Goal: Transaction & Acquisition: Download file/media

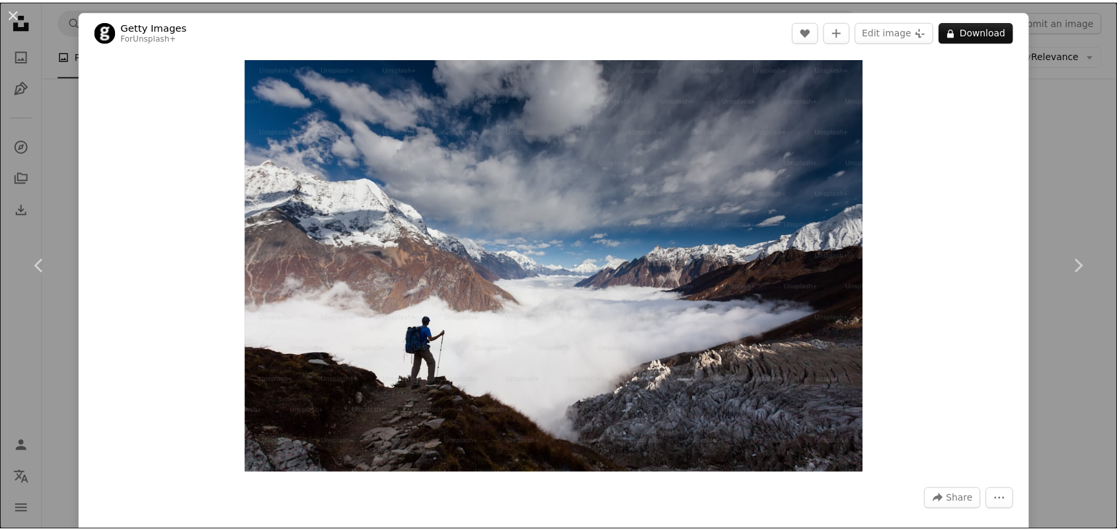
scroll to position [1101, 0]
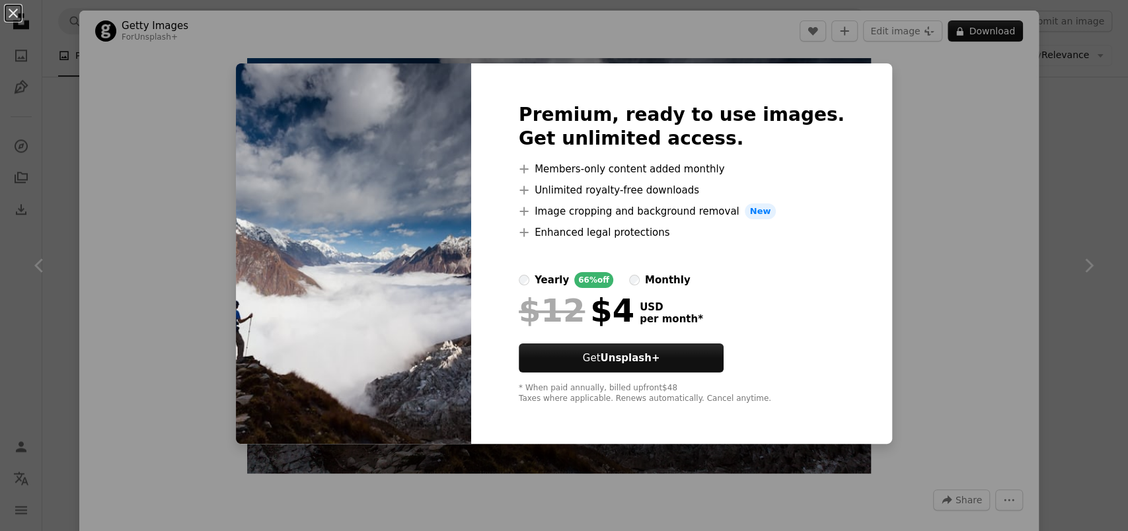
click at [904, 188] on div "An X shape Premium, ready to use images. Get unlimited access. A plus sign Memb…" at bounding box center [564, 265] width 1128 height 531
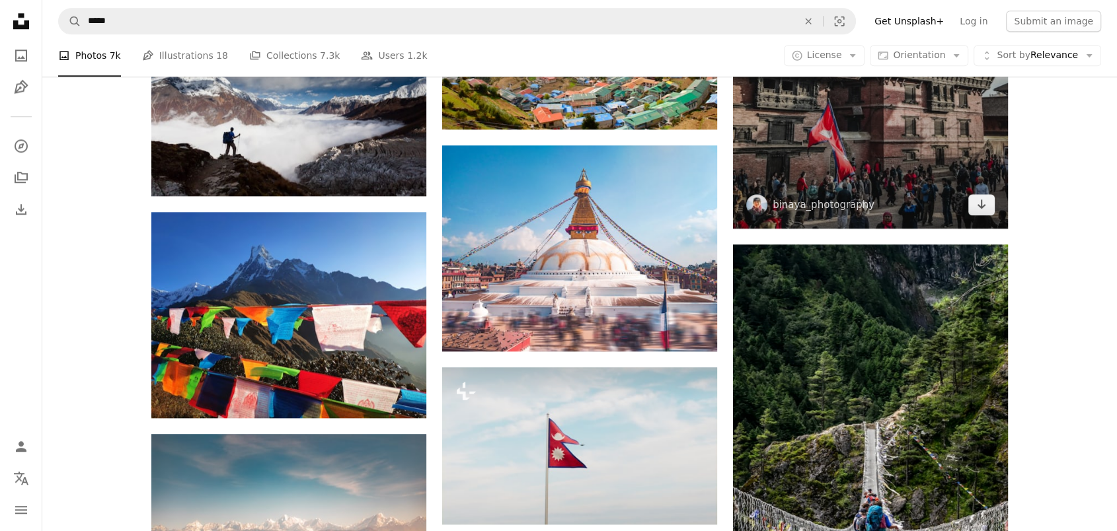
scroll to position [1346, 0]
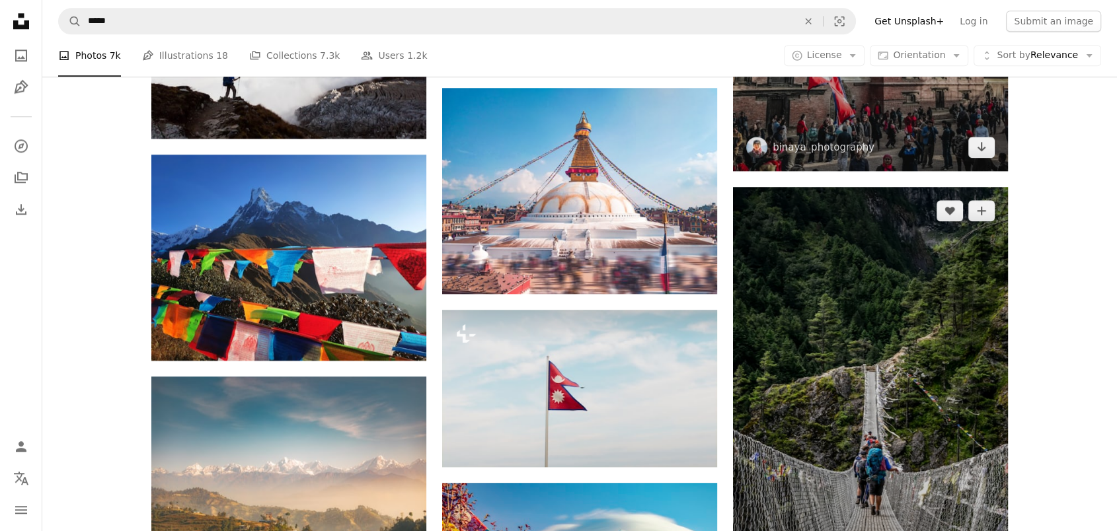
click at [847, 335] on img at bounding box center [870, 398] width 275 height 423
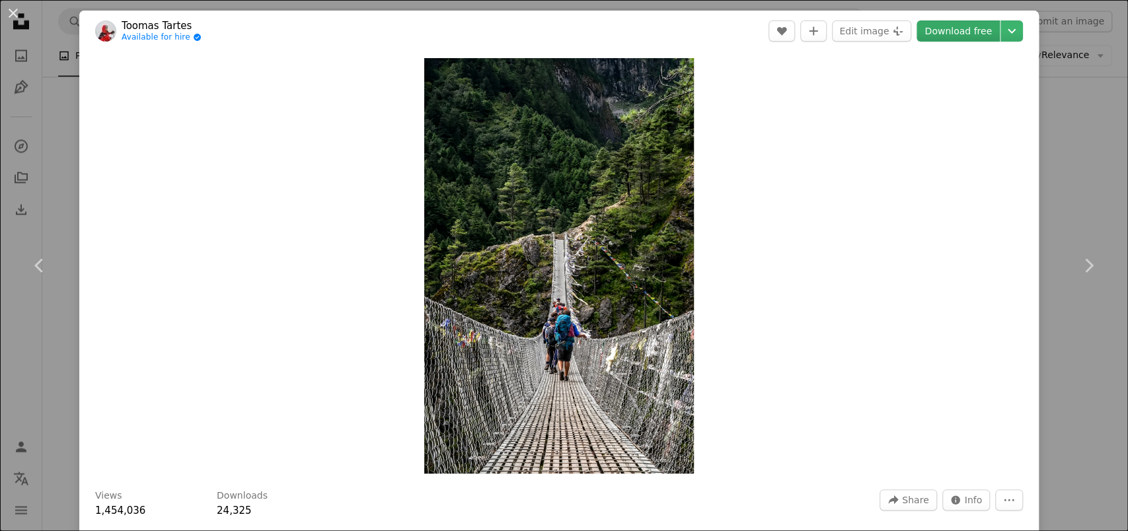
click at [941, 27] on link "Download free" at bounding box center [957, 30] width 83 height 21
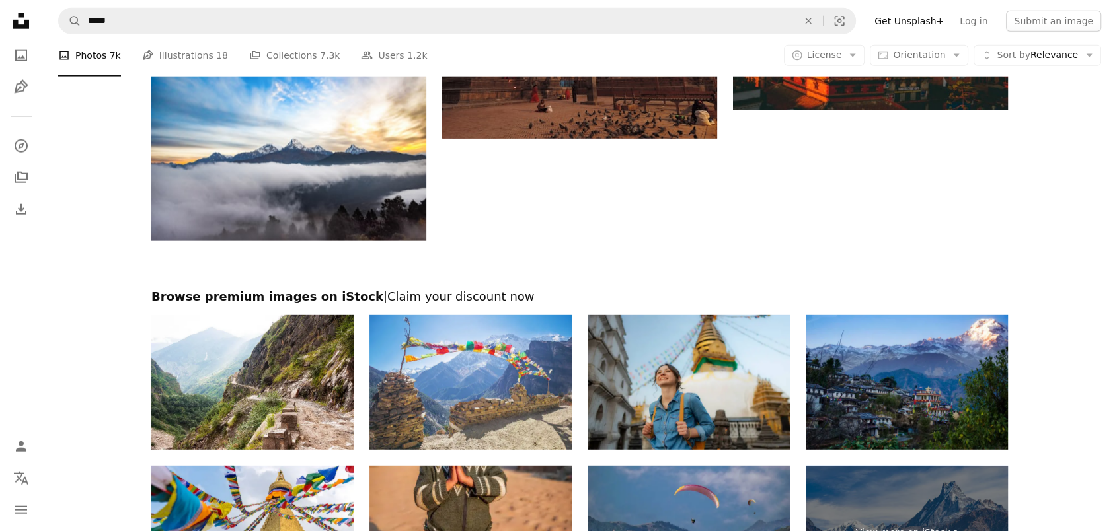
scroll to position [3407, 0]
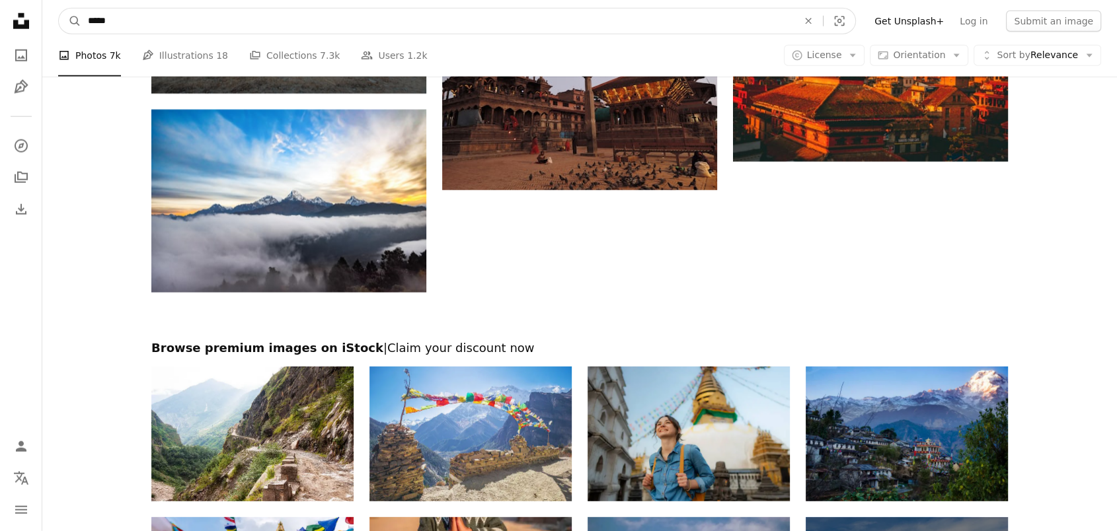
click at [245, 23] on input "*****" at bounding box center [437, 21] width 712 height 25
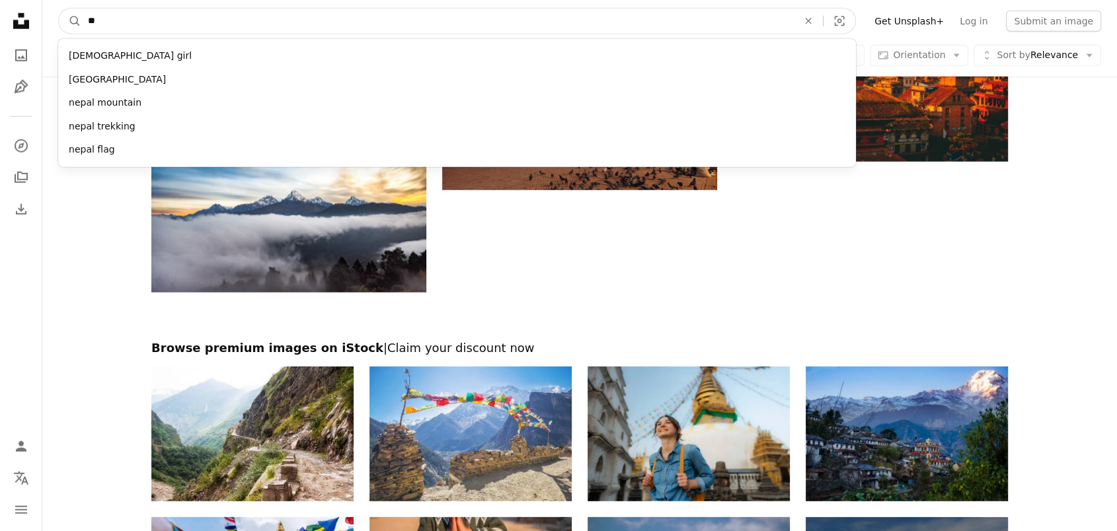
type input "*"
type input "*****"
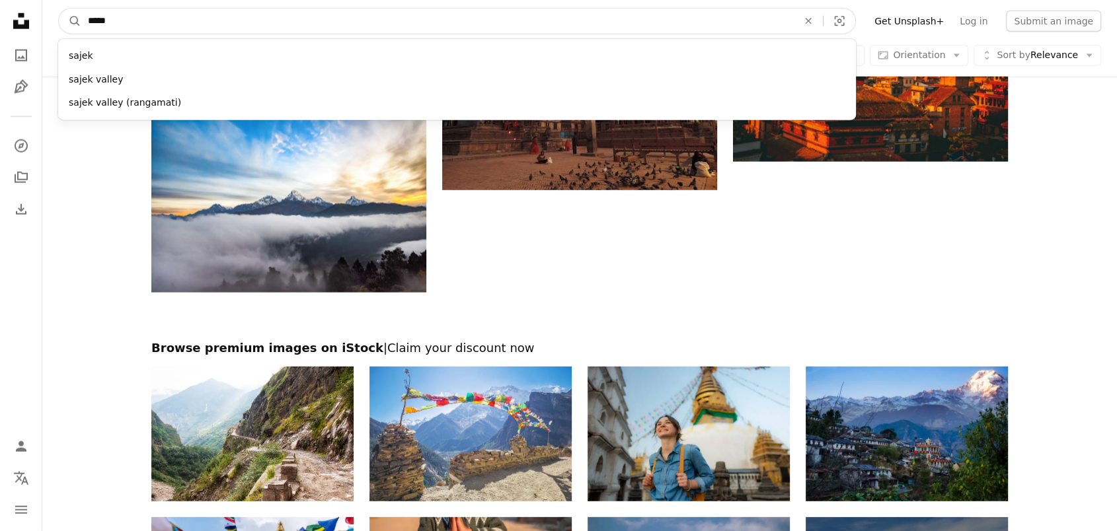
click button "A magnifying glass" at bounding box center [70, 21] width 22 height 25
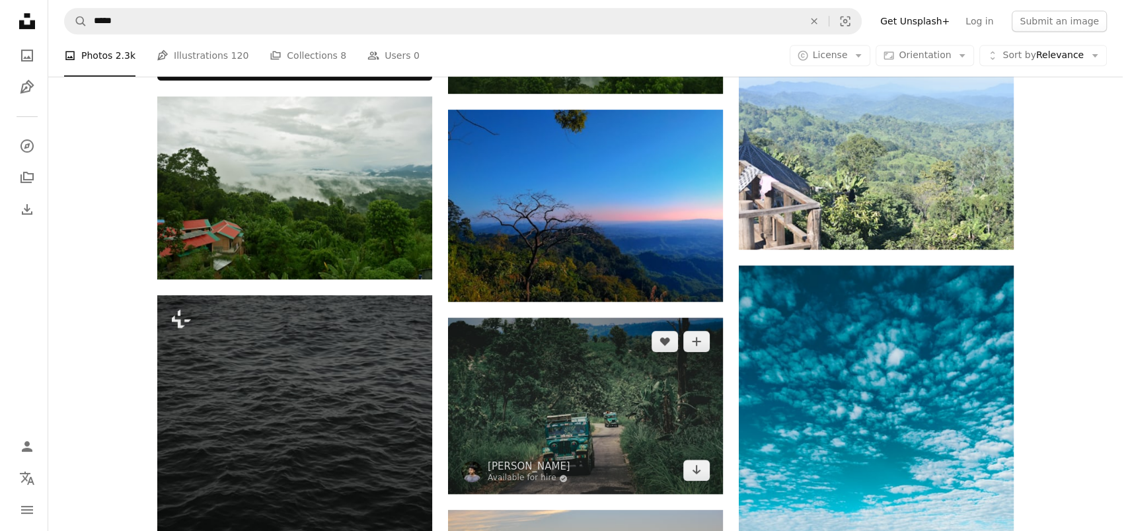
scroll to position [612, 0]
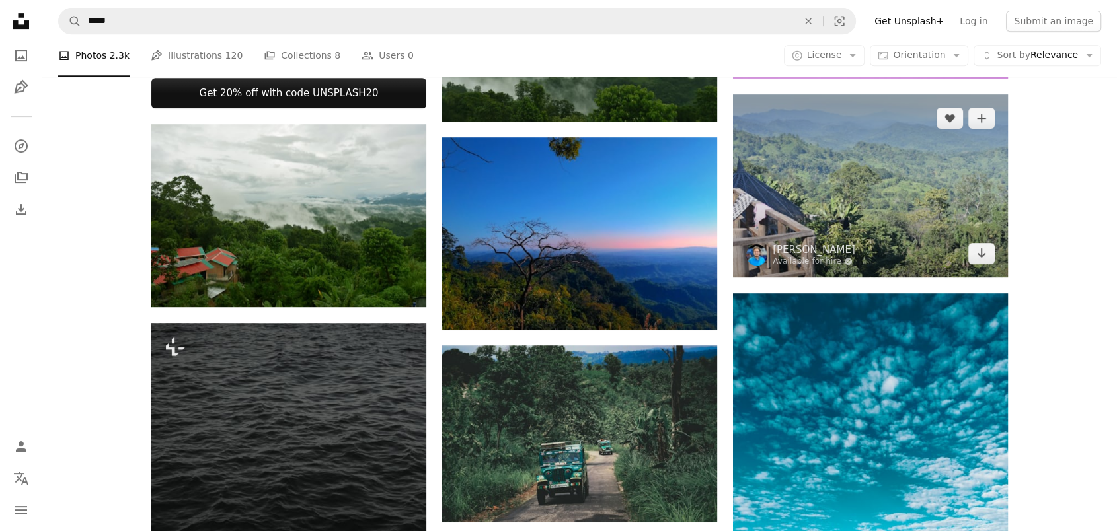
click at [907, 180] on img at bounding box center [870, 185] width 275 height 183
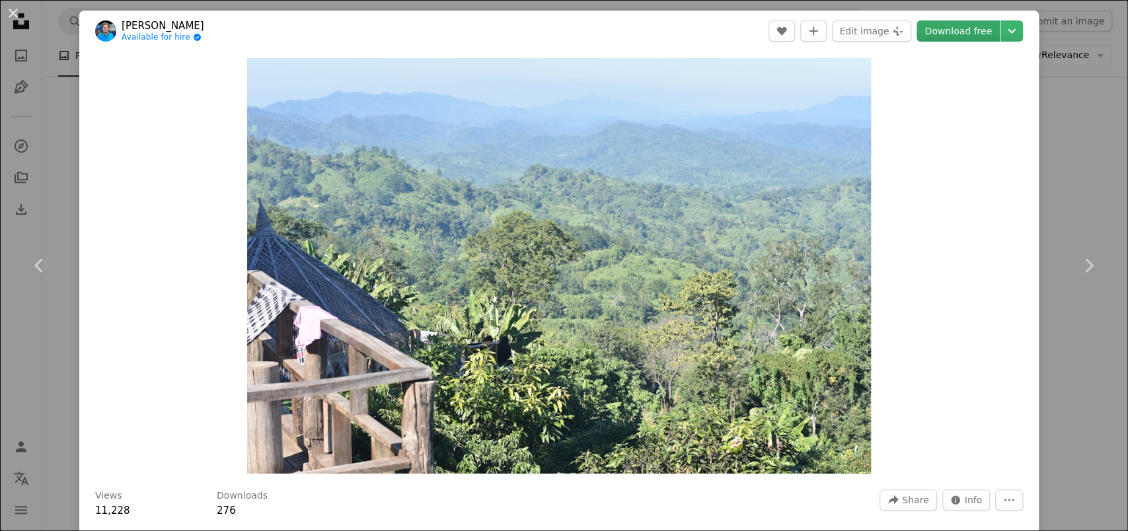
click at [961, 30] on link "Download free" at bounding box center [957, 30] width 83 height 21
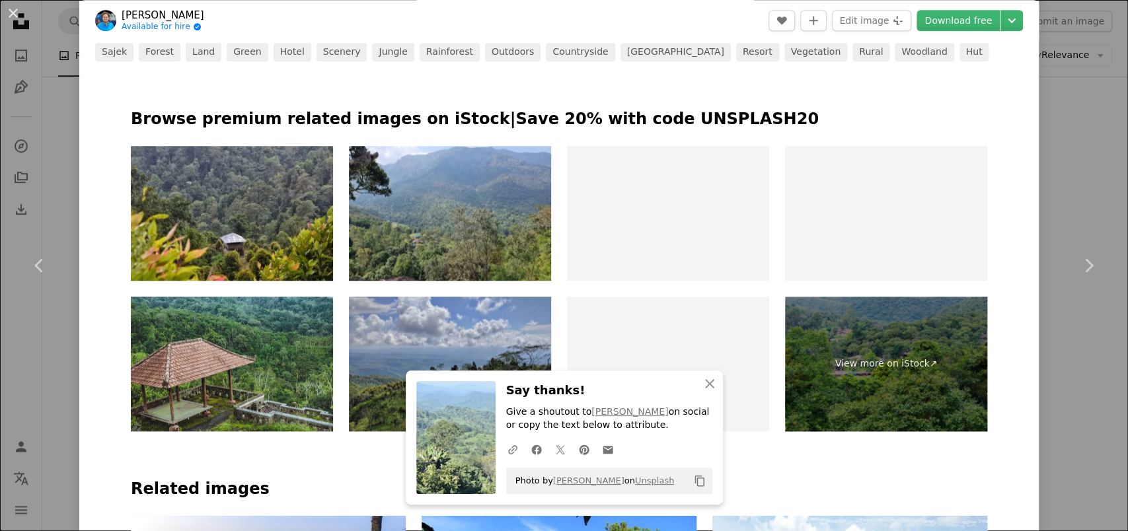
scroll to position [856, 0]
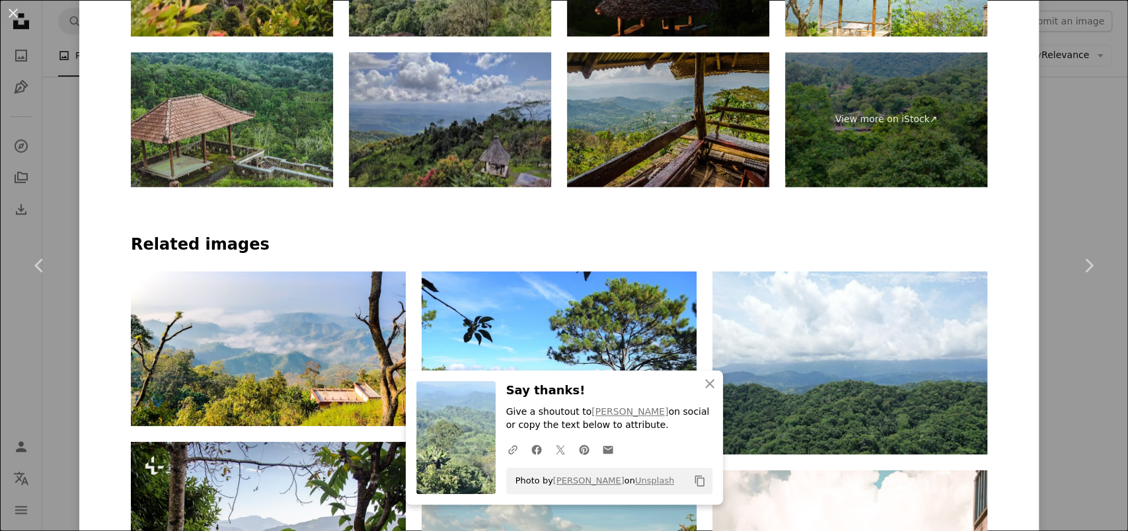
click at [683, 126] on img at bounding box center [668, 119] width 202 height 135
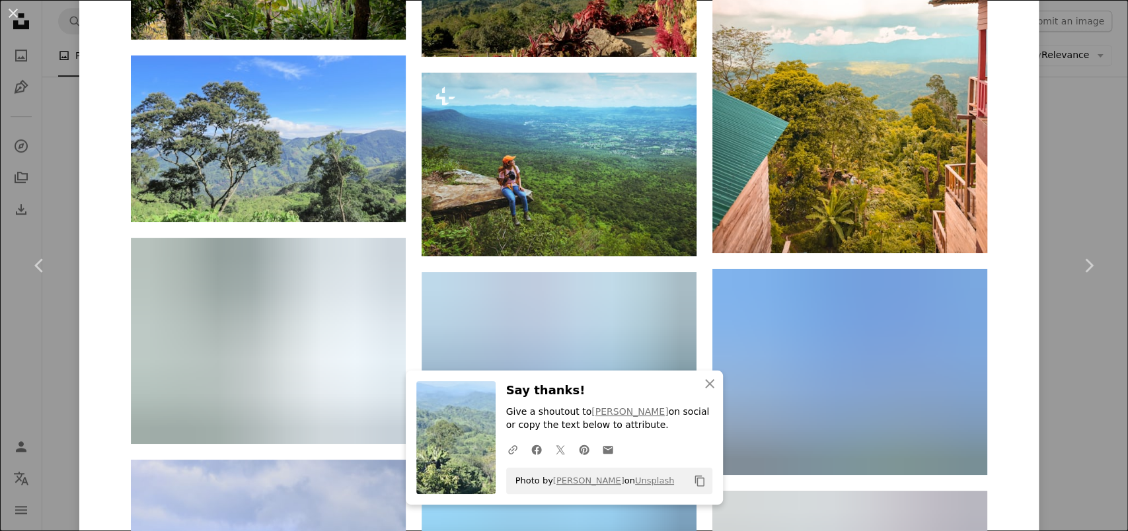
scroll to position [1468, 0]
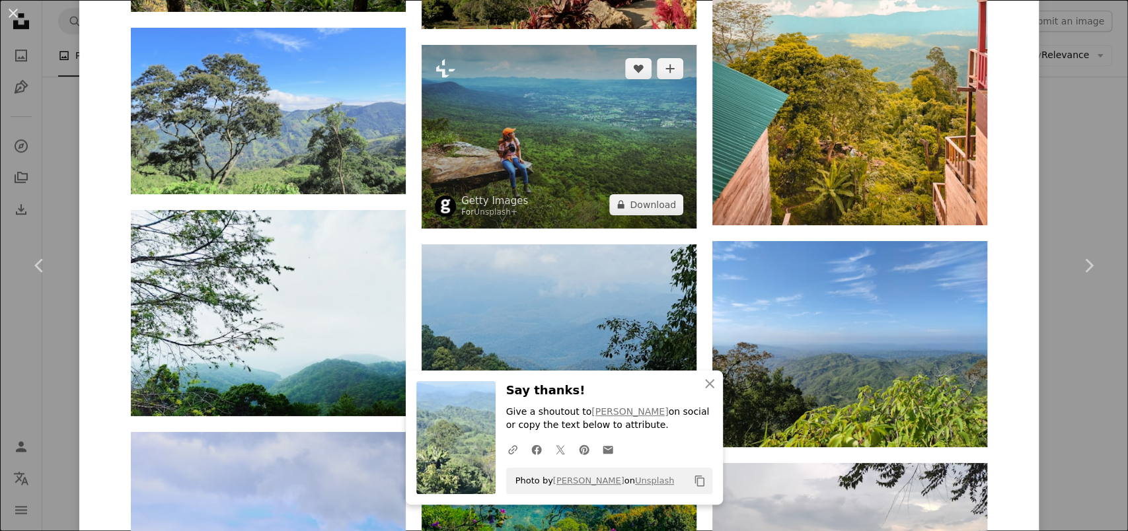
click at [568, 153] on img at bounding box center [558, 137] width 275 height 184
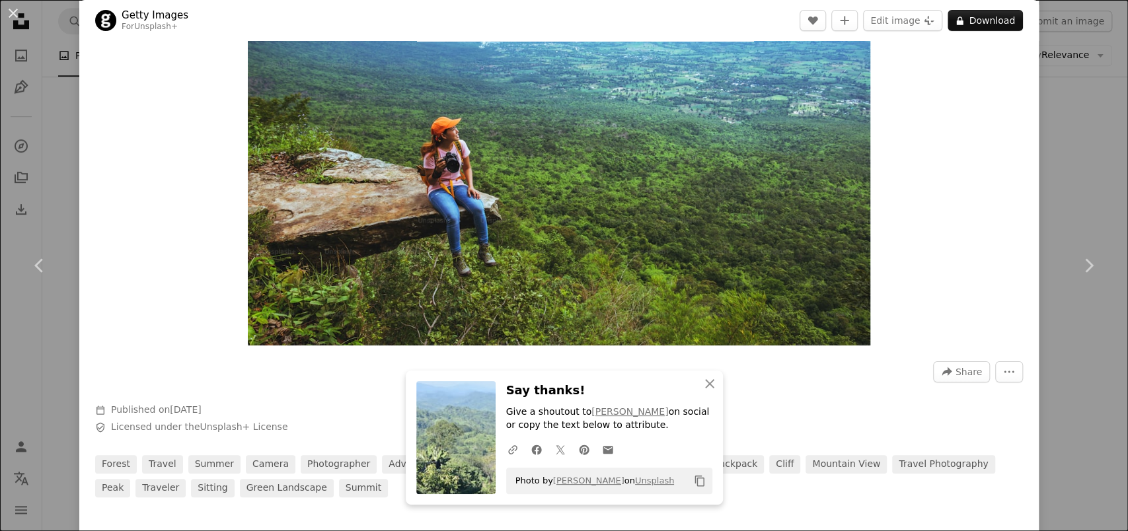
scroll to position [122, 0]
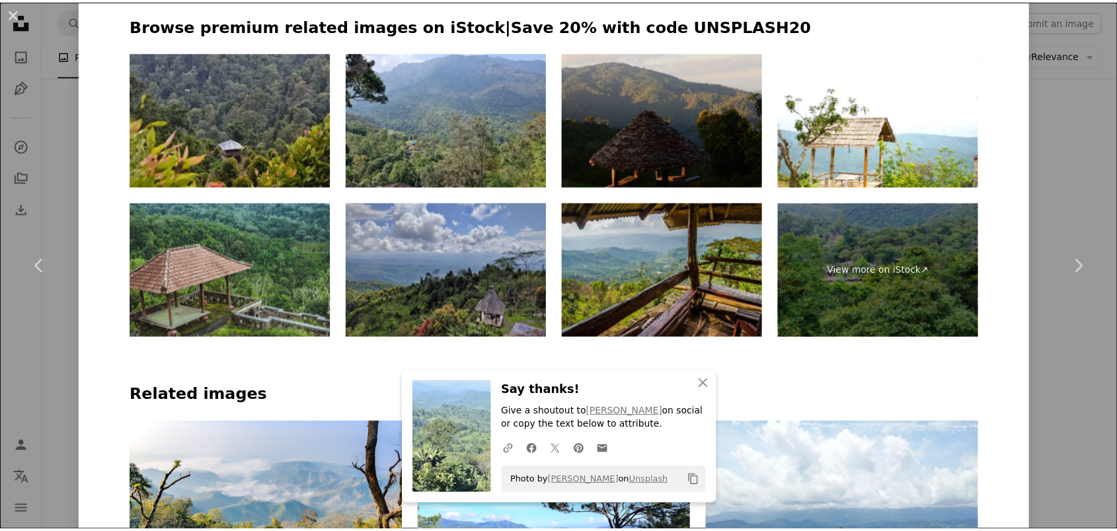
scroll to position [734, 0]
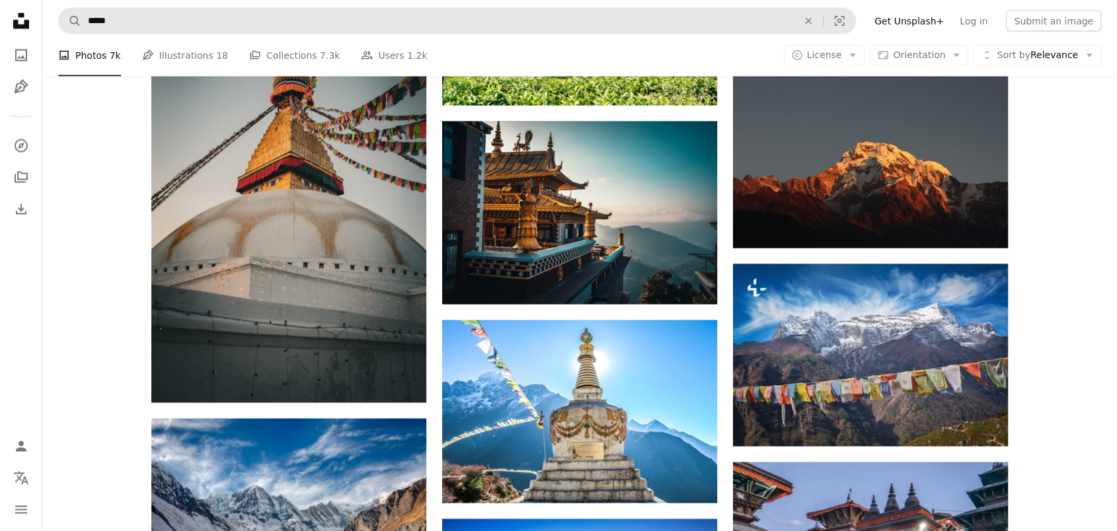
scroll to position [2673, 0]
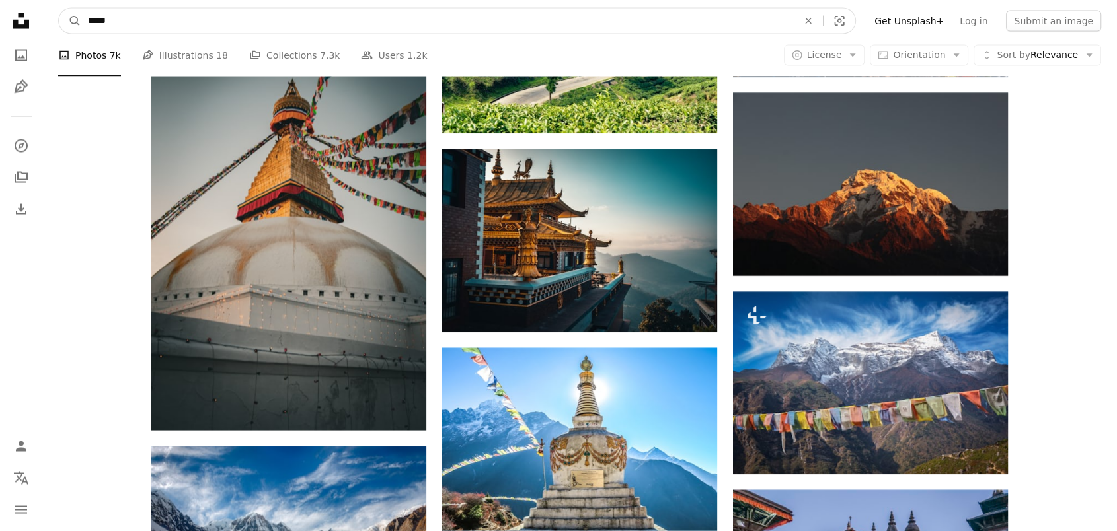
click at [162, 20] on input "*****" at bounding box center [437, 21] width 712 height 25
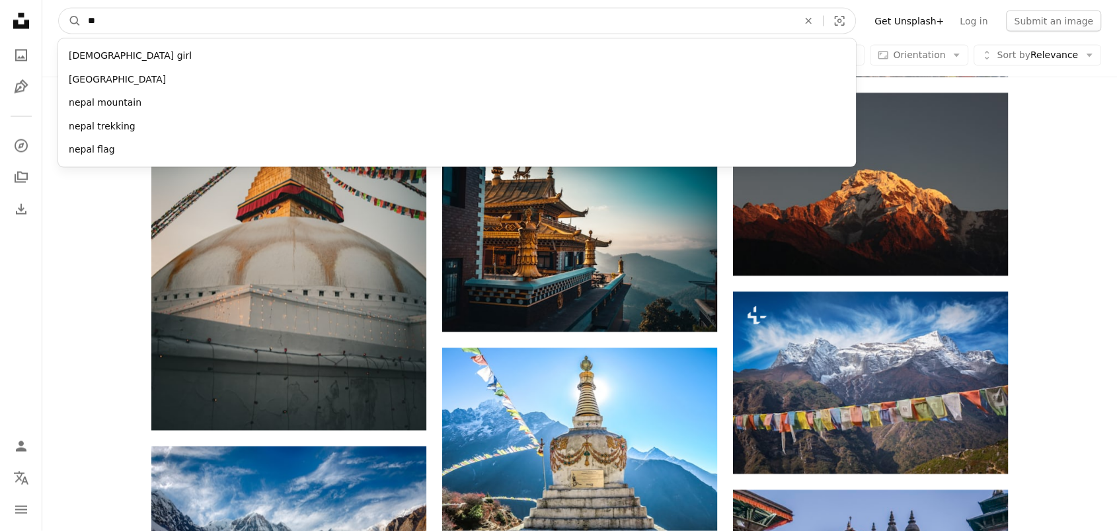
type input "*"
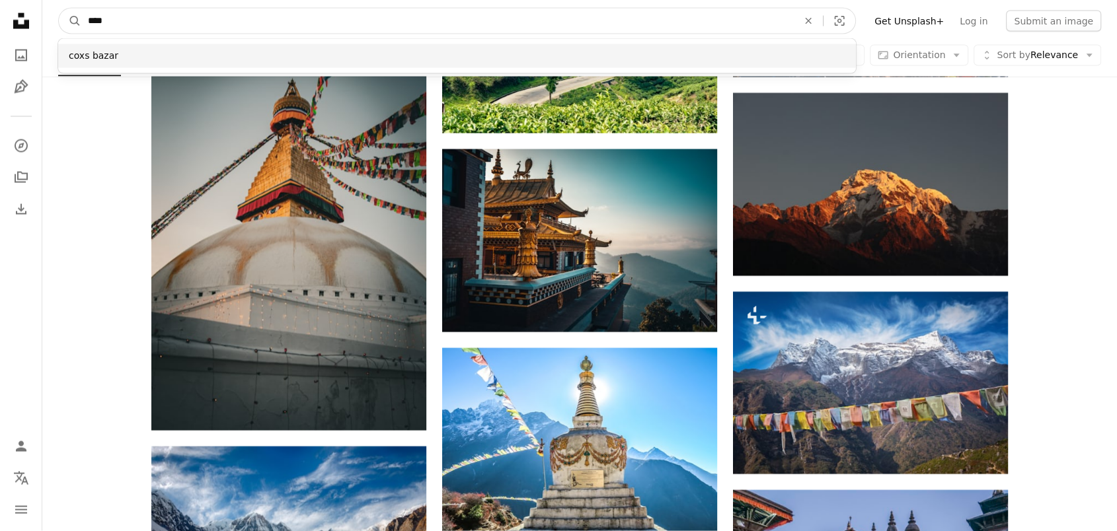
type input "****"
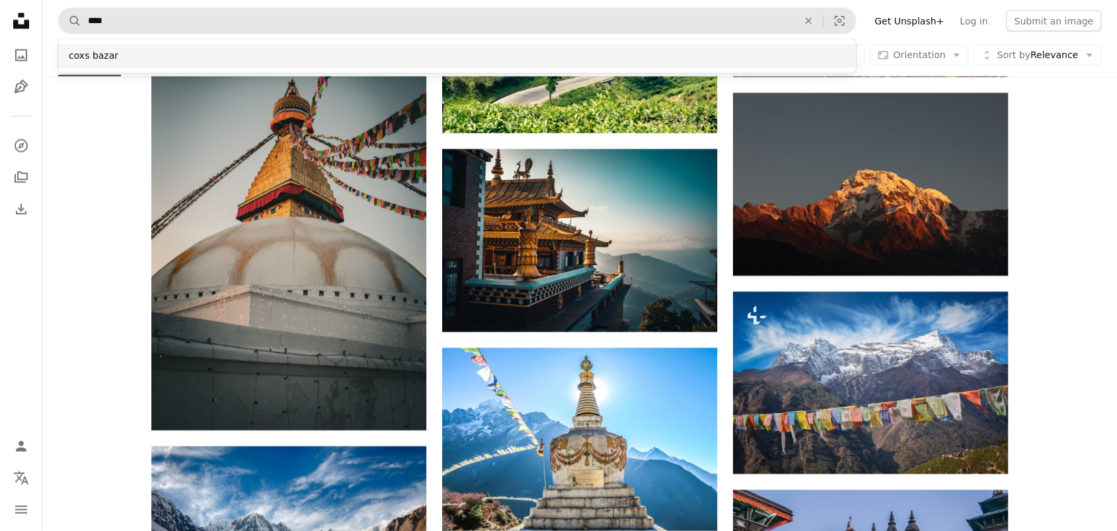
click at [159, 50] on div "coxs bazar" at bounding box center [456, 56] width 797 height 24
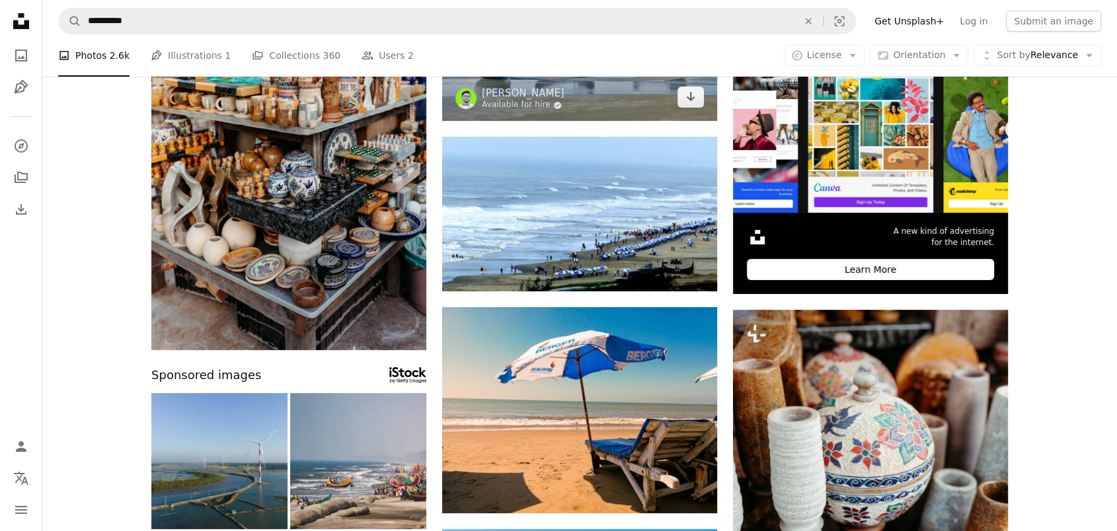
scroll to position [244, 0]
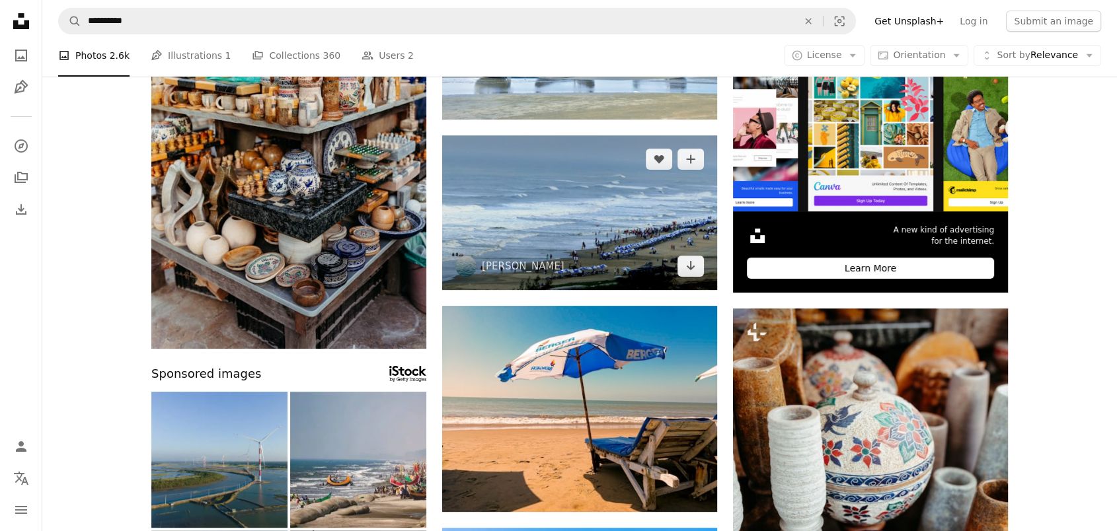
click at [555, 236] on img at bounding box center [579, 212] width 275 height 155
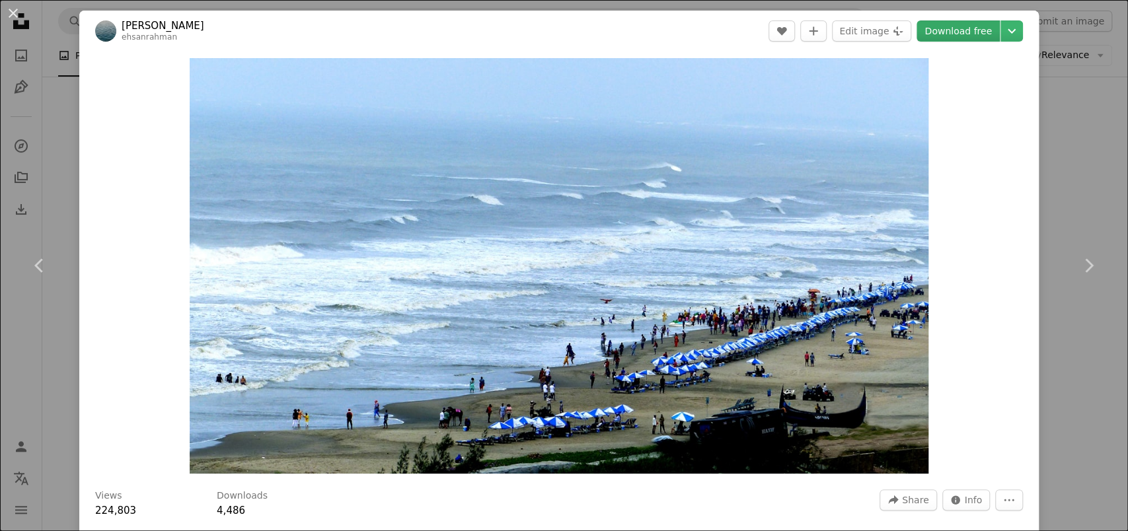
click at [962, 29] on link "Download free" at bounding box center [957, 30] width 83 height 21
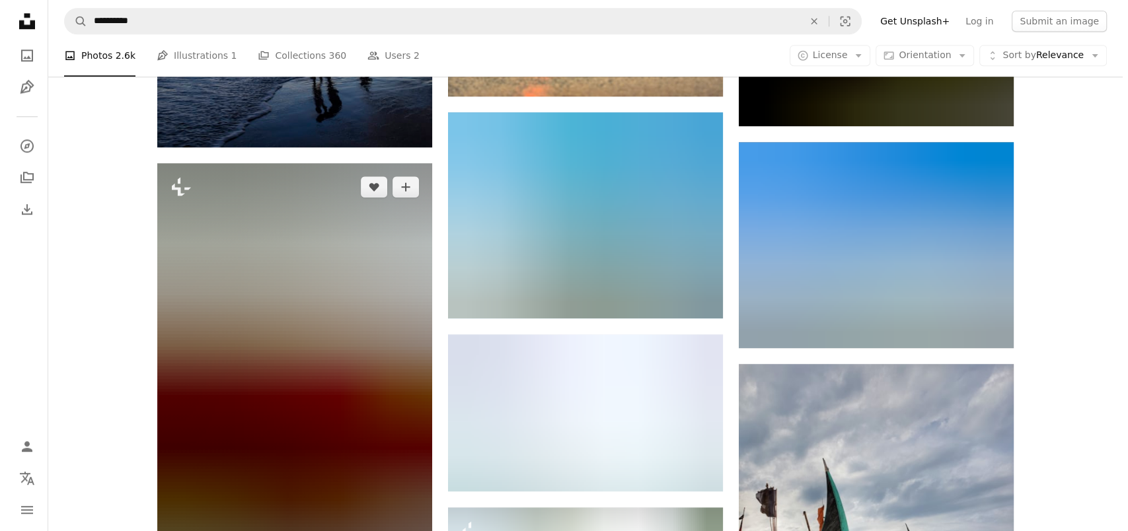
scroll to position [1346, 0]
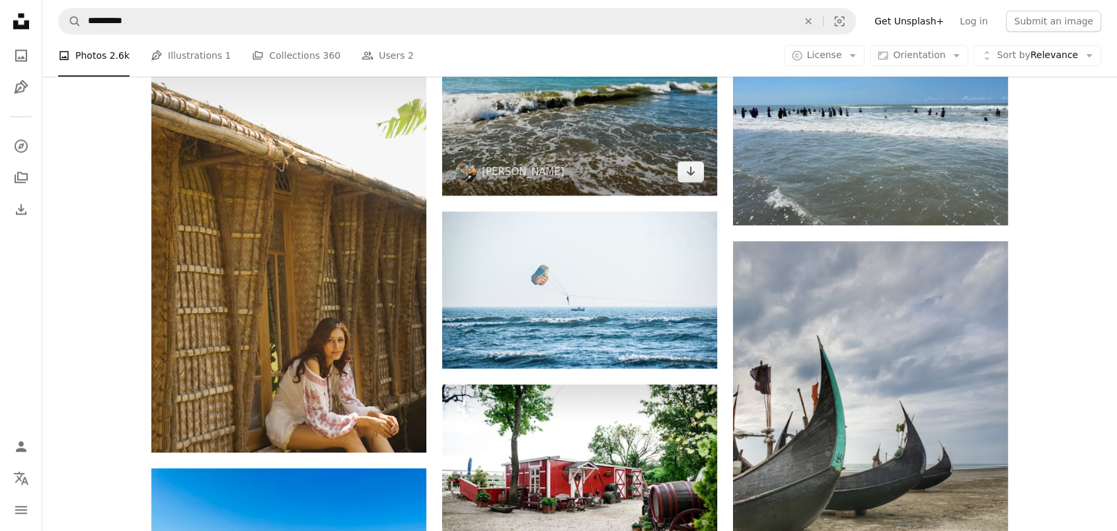
click at [568, 143] on img at bounding box center [579, 92] width 275 height 206
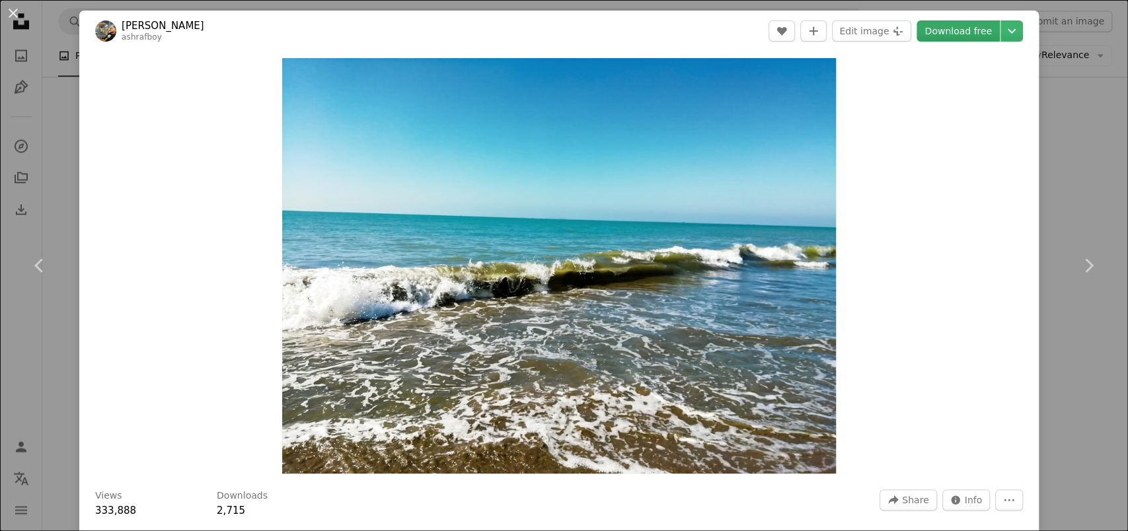
click at [967, 31] on link "Download free" at bounding box center [957, 30] width 83 height 21
